Goal: Transaction & Acquisition: Purchase product/service

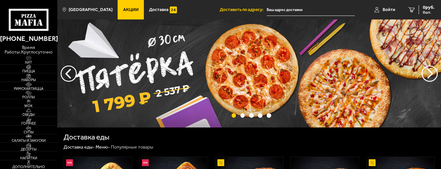
click at [123, 8] on span "Акции" at bounding box center [131, 9] width 16 height 5
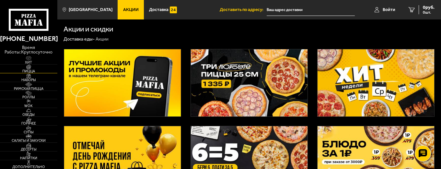
click at [33, 70] on span "Пицца" at bounding box center [28, 71] width 57 height 4
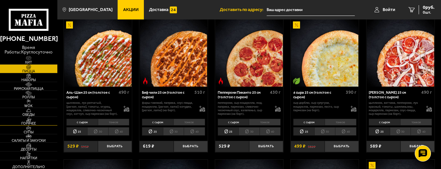
scroll to position [32, 0]
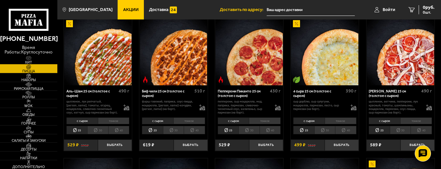
click at [34, 60] on img at bounding box center [28, 58] width 17 height 5
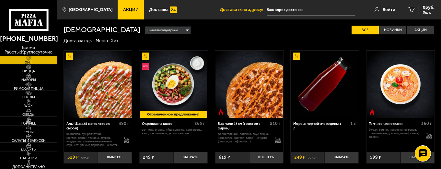
click at [34, 66] on img at bounding box center [28, 66] width 17 height 5
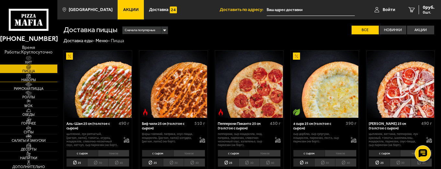
click at [36, 77] on img at bounding box center [28, 75] width 17 height 5
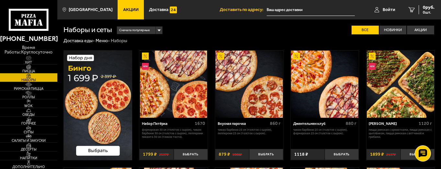
click at [129, 10] on span "Акции" at bounding box center [131, 9] width 16 height 5
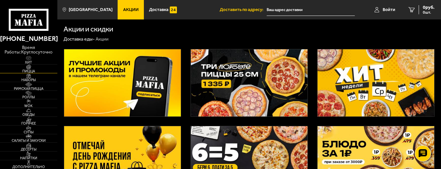
click at [34, 70] on span "Пицца" at bounding box center [28, 71] width 57 height 4
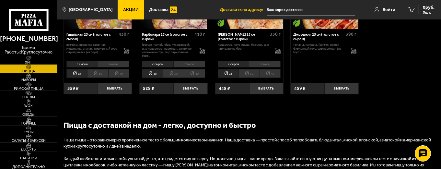
scroll to position [875, 0]
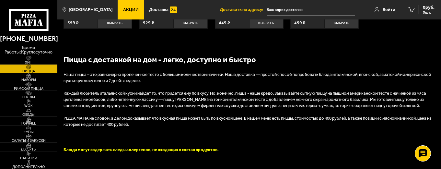
click at [32, 79] on span "Наборы" at bounding box center [28, 80] width 57 height 4
